Goal: Feedback & Contribution: Contribute content

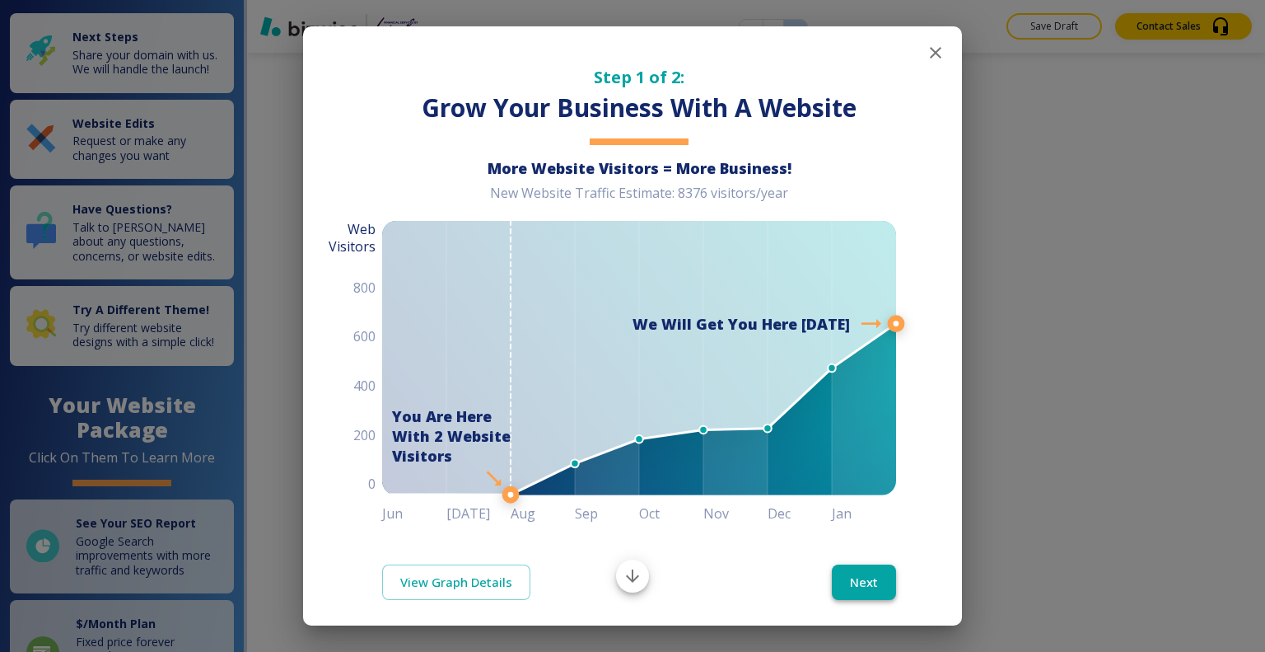
click at [845, 583] on button "Next" at bounding box center [864, 581] width 64 height 35
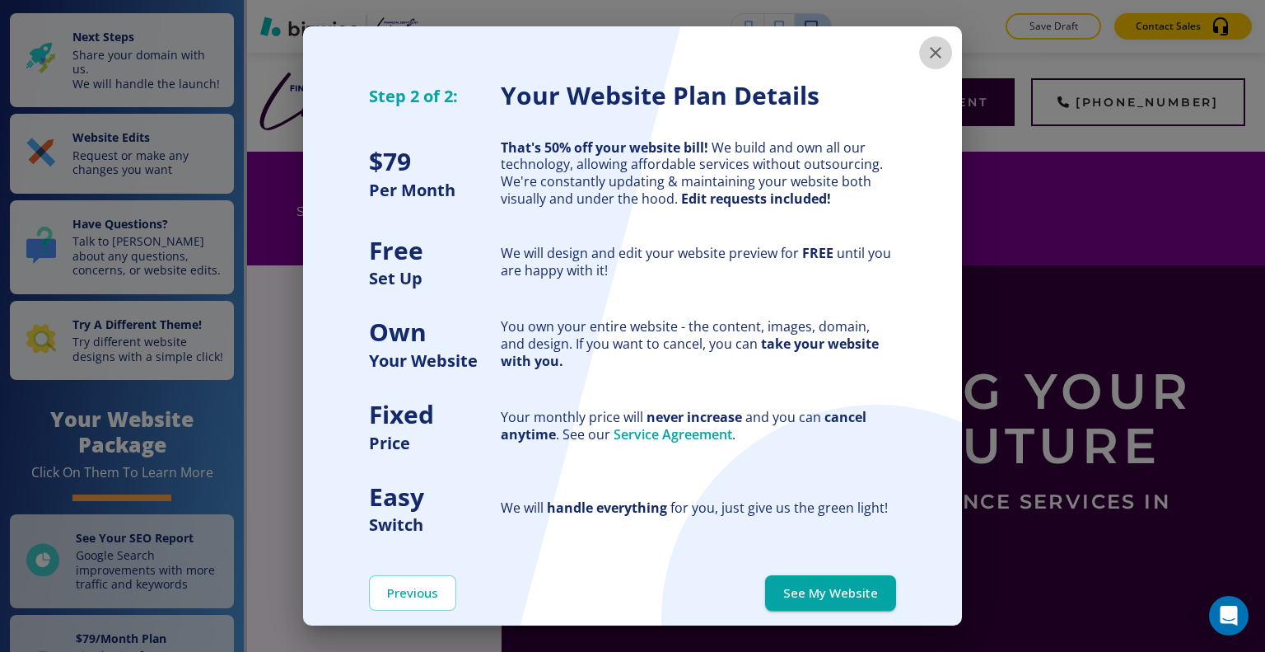
click at [922, 63] on button "button" at bounding box center [935, 52] width 33 height 33
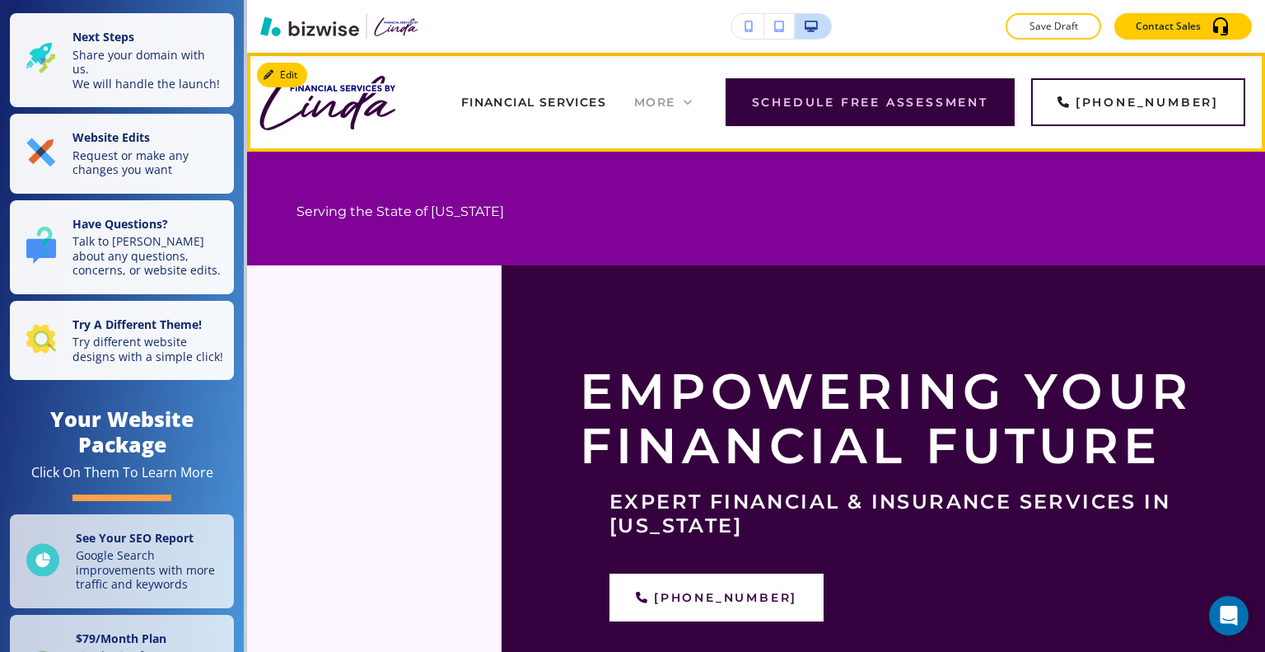
click at [675, 106] on span "More" at bounding box center [654, 102] width 41 height 15
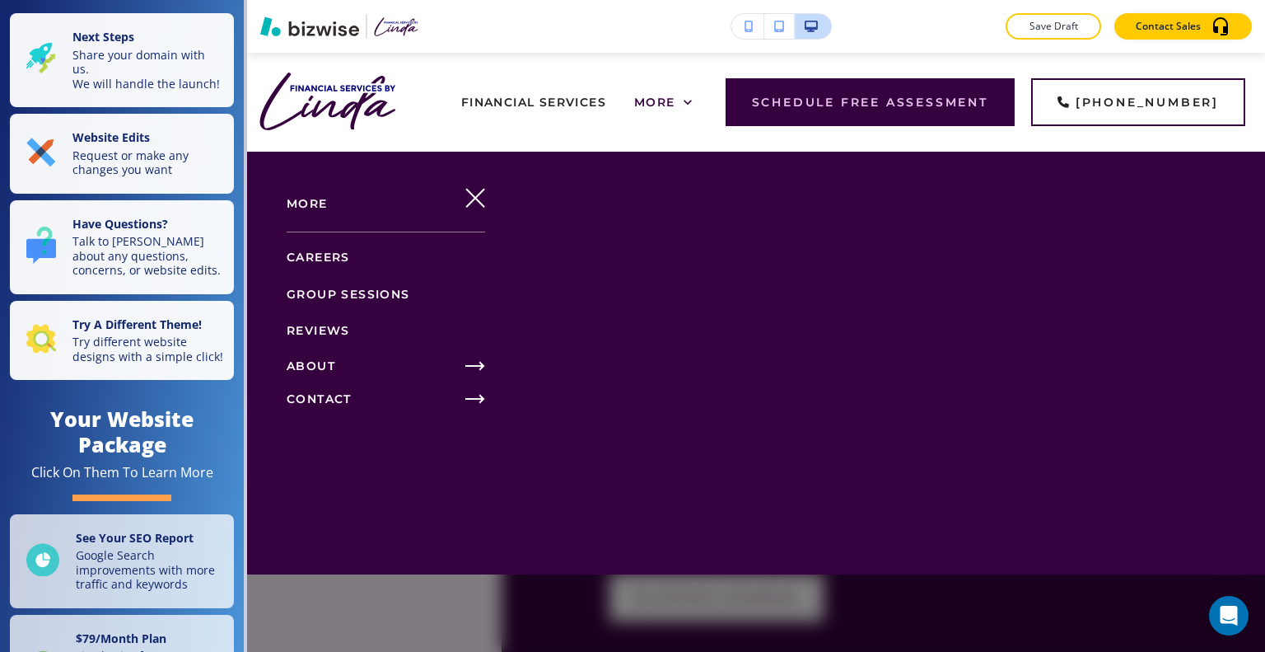
click at [334, 337] on link "REVIEWS" at bounding box center [318, 330] width 63 height 27
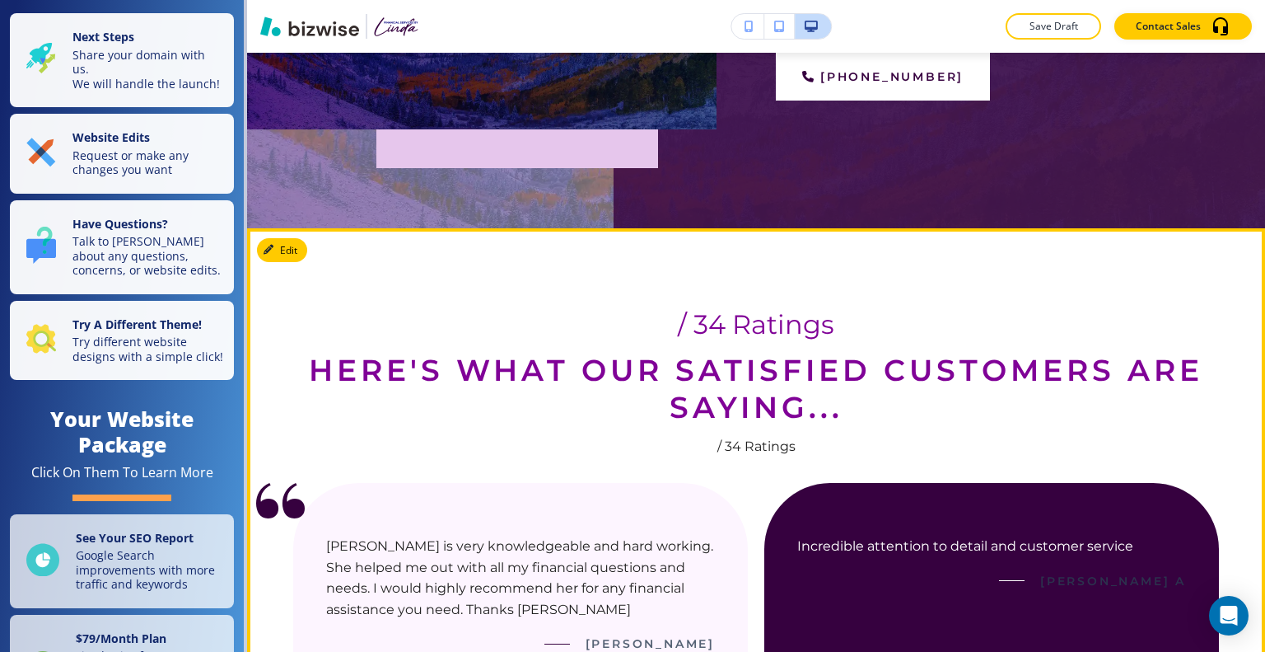
scroll to position [577, 0]
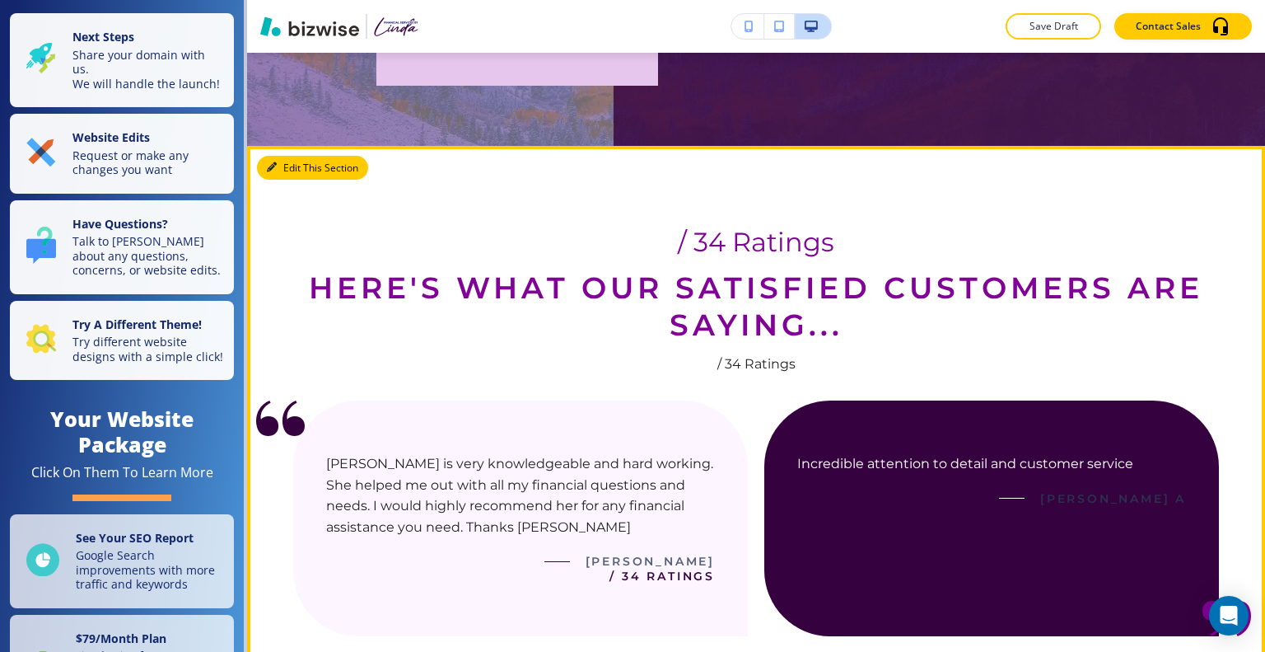
click at [289, 166] on button "Edit This Section" at bounding box center [312, 168] width 111 height 25
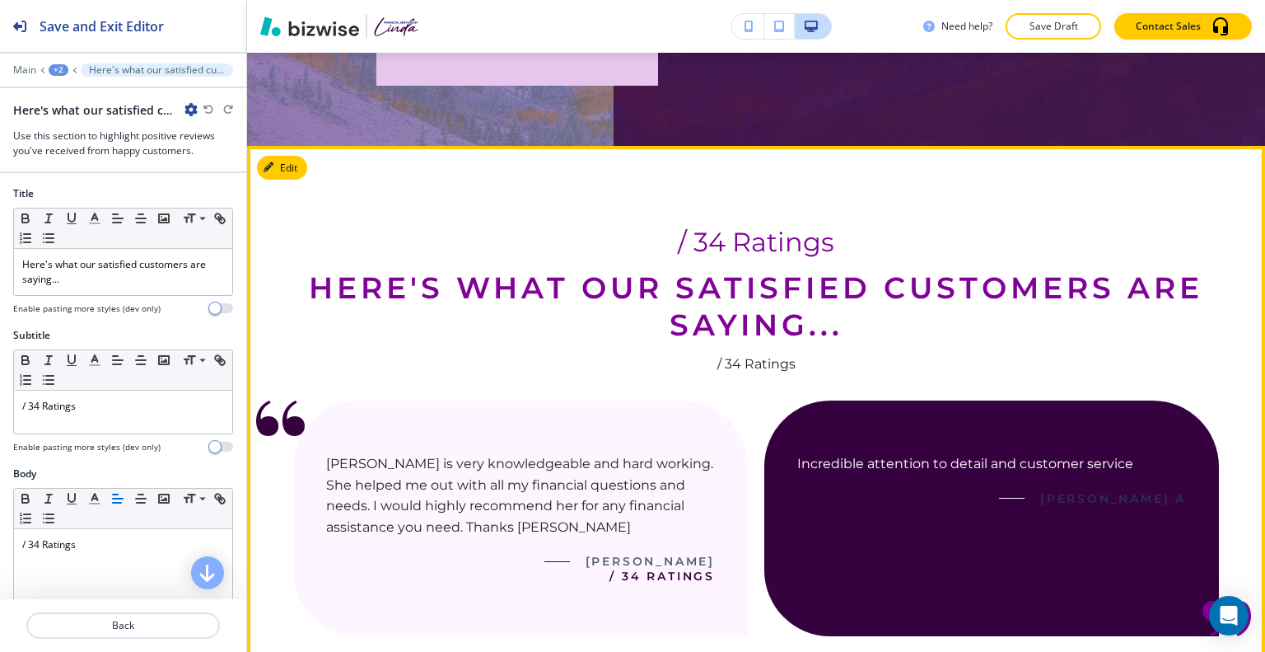
scroll to position [666, 0]
